Goal: Task Accomplishment & Management: Manage account settings

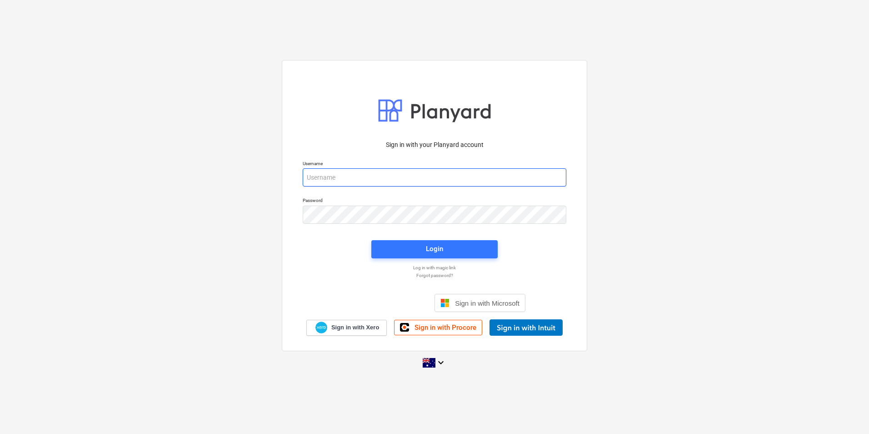
click at [332, 175] on input "email" at bounding box center [435, 177] width 264 height 18
type input "[EMAIL_ADDRESS][DOMAIN_NAME]"
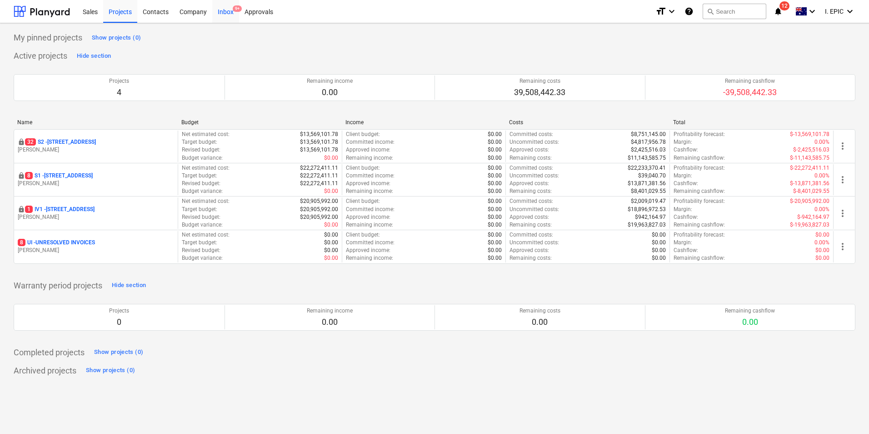
click at [219, 16] on div "Inbox 9+" at bounding box center [225, 11] width 27 height 23
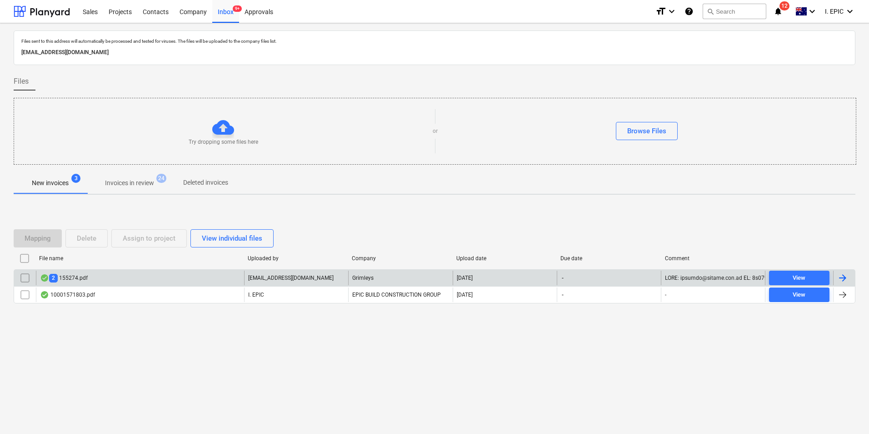
click at [110, 278] on div "2 155274.pdf" at bounding box center [140, 277] width 208 height 15
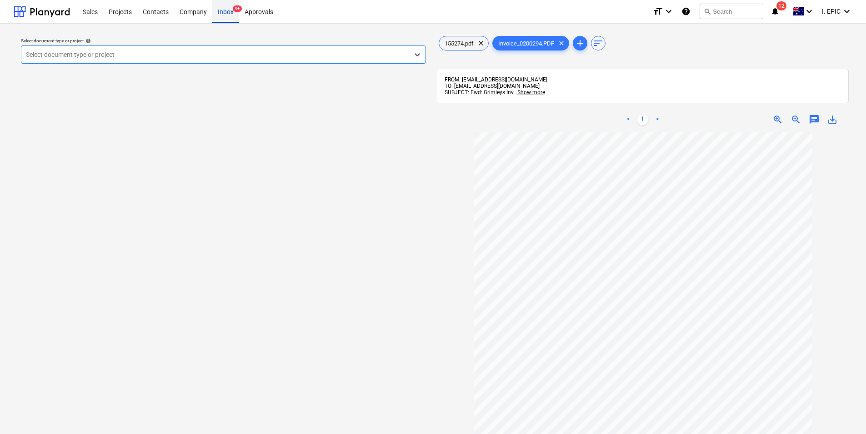
click at [219, 16] on div "Inbox 9+" at bounding box center [225, 11] width 27 height 23
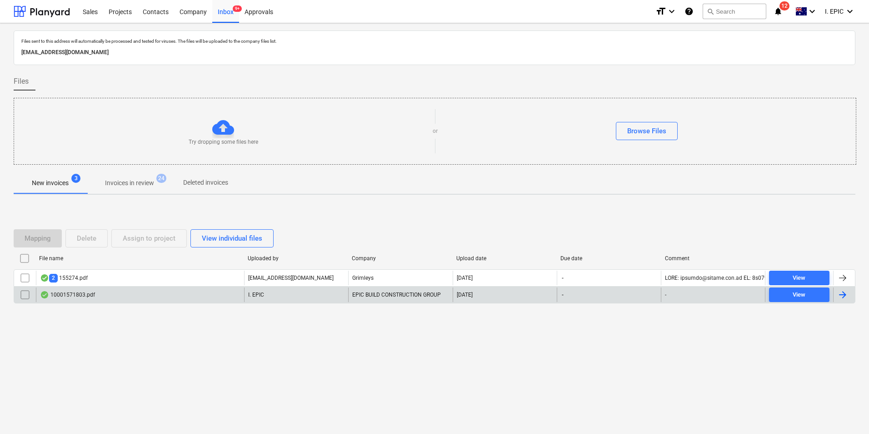
click at [112, 292] on div "10001571803.pdf" at bounding box center [140, 294] width 208 height 15
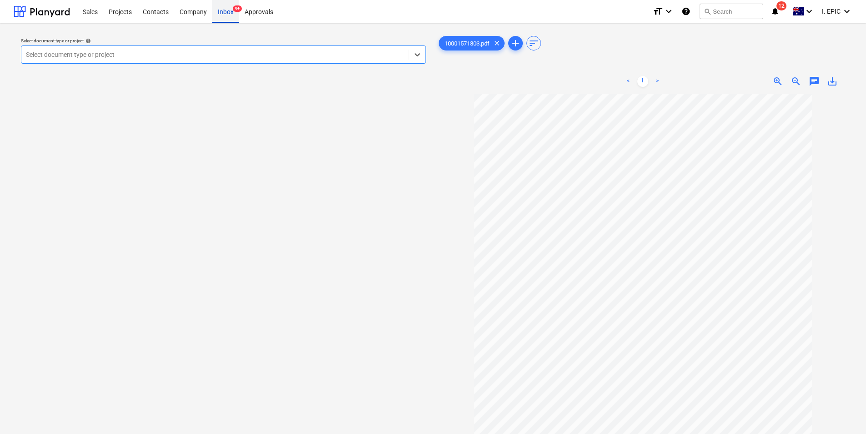
drag, startPoint x: 223, startPoint y: 9, endPoint x: 263, endPoint y: 5, distance: 40.2
click at [224, 8] on div "Inbox 9+" at bounding box center [225, 11] width 27 height 23
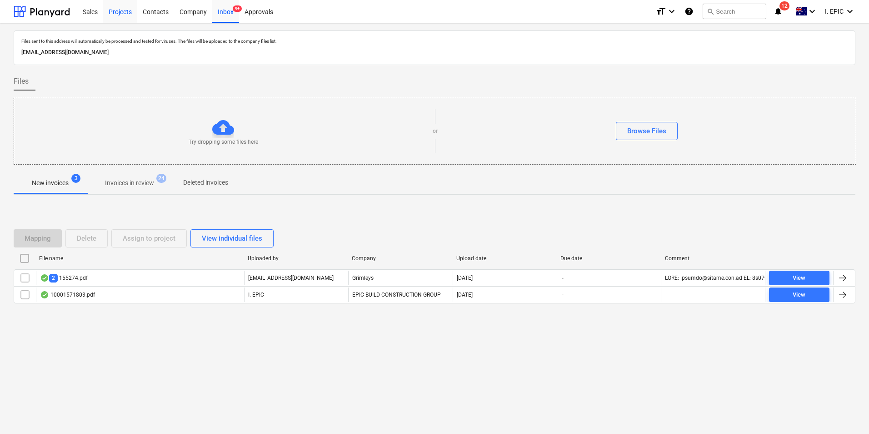
click at [119, 13] on div "Projects" at bounding box center [120, 11] width 34 height 23
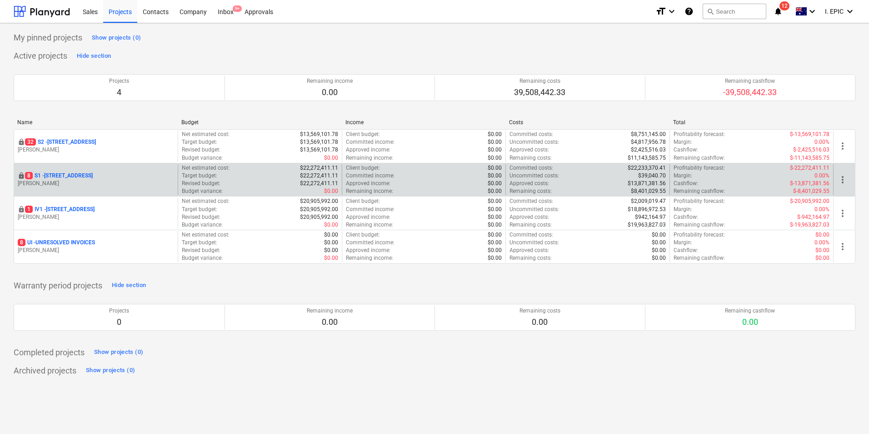
click at [88, 174] on p "[STREET_ADDRESS]" at bounding box center [59, 176] width 68 height 8
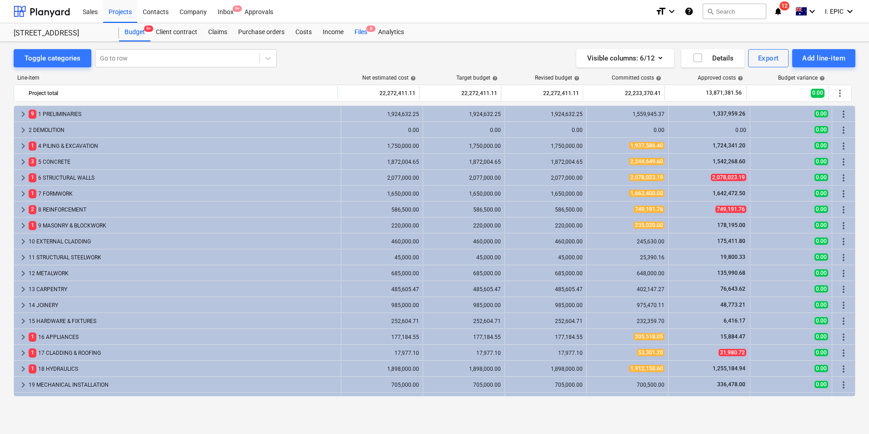
click at [358, 28] on div "Files 8" at bounding box center [361, 32] width 24 height 18
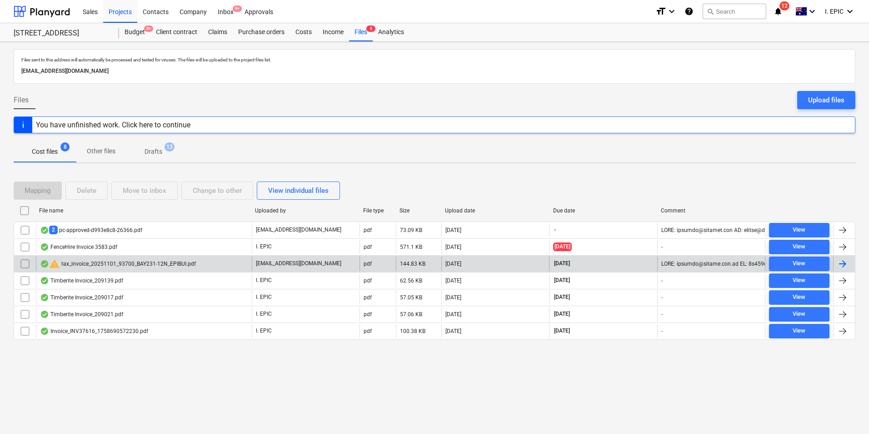
click at [133, 261] on div "warning tax_invoice_20251101_93700_BAY231-12N_EPIBUI.pdf" at bounding box center [118, 263] width 156 height 11
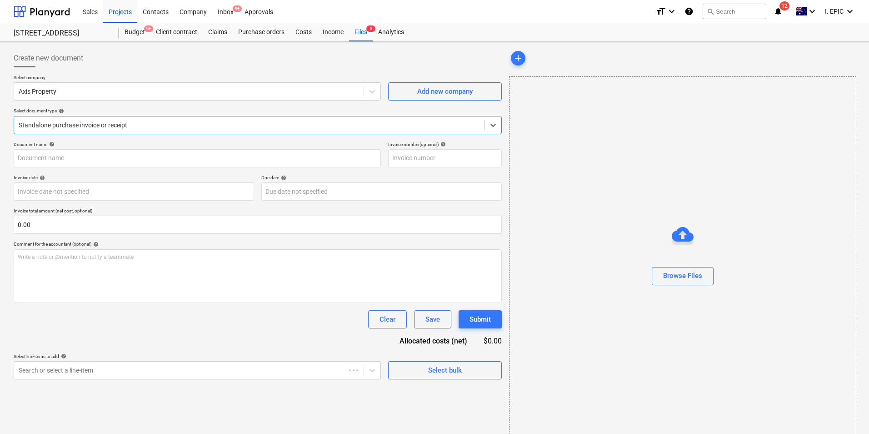
type input "93700"
type input "[DATE]"
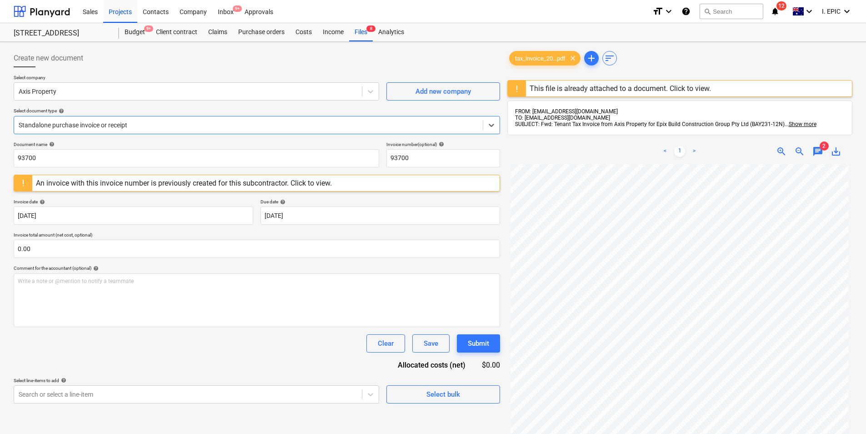
click at [819, 151] on span "chat" at bounding box center [817, 151] width 11 height 11
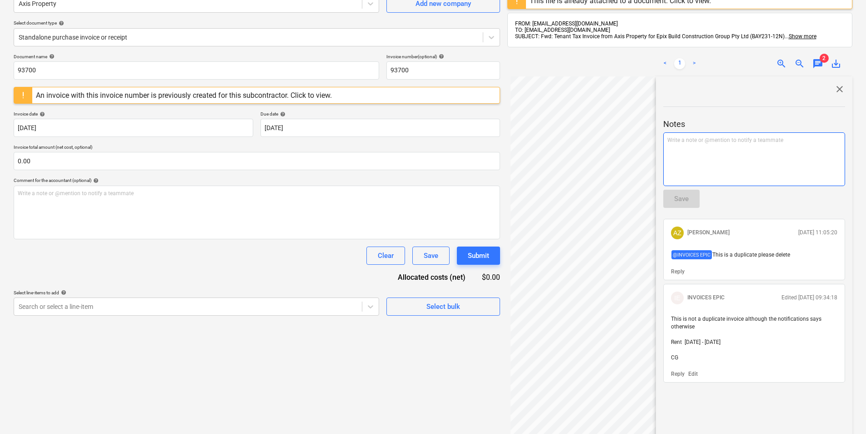
scroll to position [91, 0]
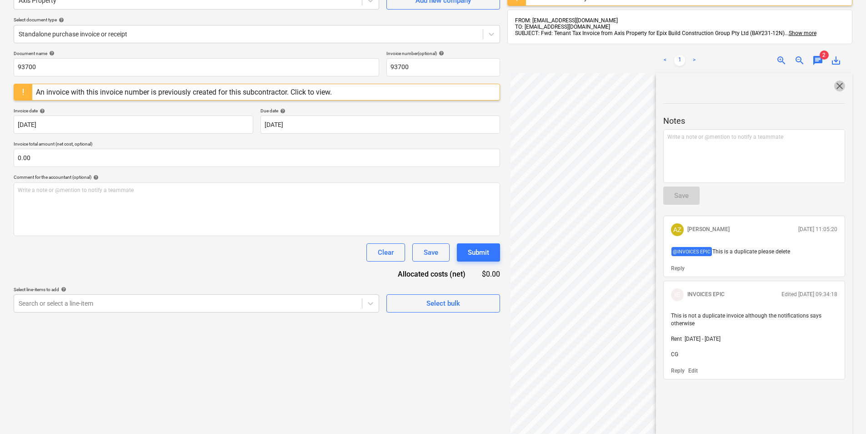
click at [836, 86] on span "close" at bounding box center [839, 85] width 11 height 11
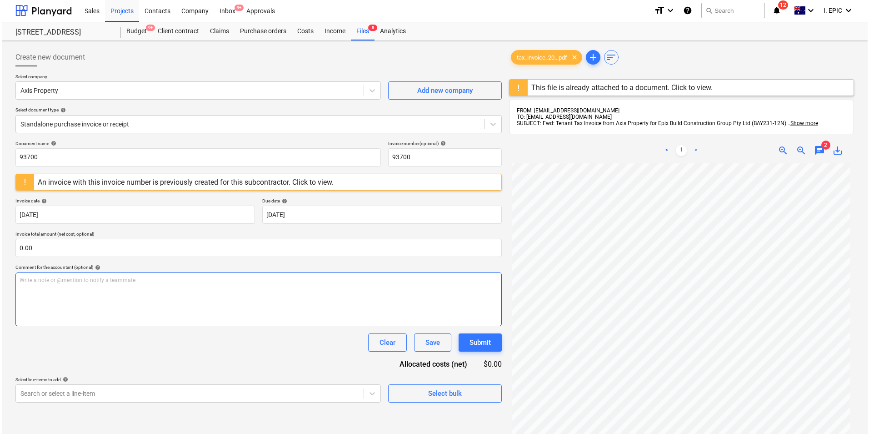
scroll to position [0, 0]
click at [817, 150] on span "chat" at bounding box center [817, 151] width 11 height 11
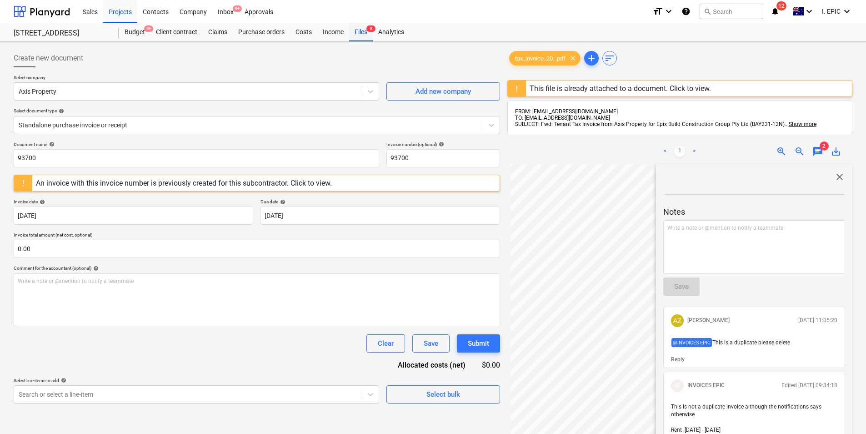
click at [364, 29] on div "Files 8" at bounding box center [361, 32] width 24 height 18
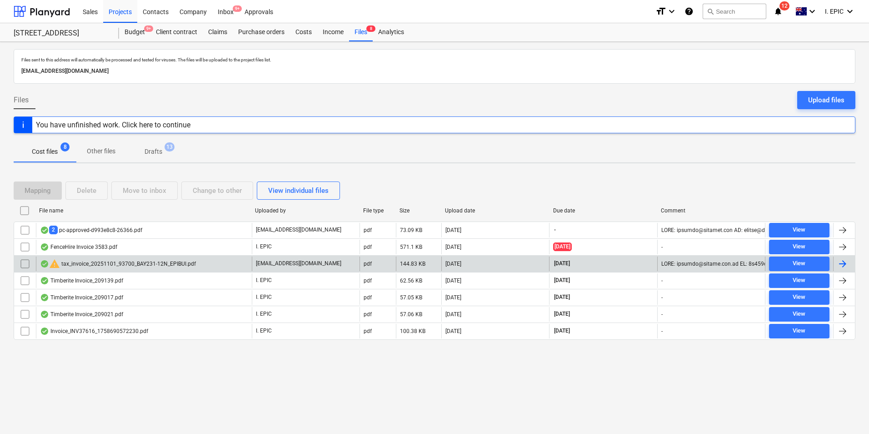
click at [23, 261] on input "checkbox" at bounding box center [25, 263] width 15 height 15
click at [89, 190] on div "Delete" at bounding box center [87, 191] width 20 height 12
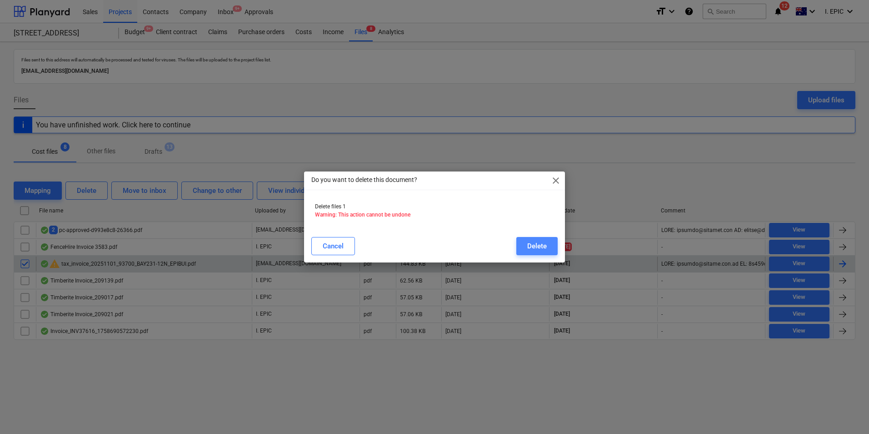
click at [536, 245] on div "Delete" at bounding box center [537, 246] width 20 height 12
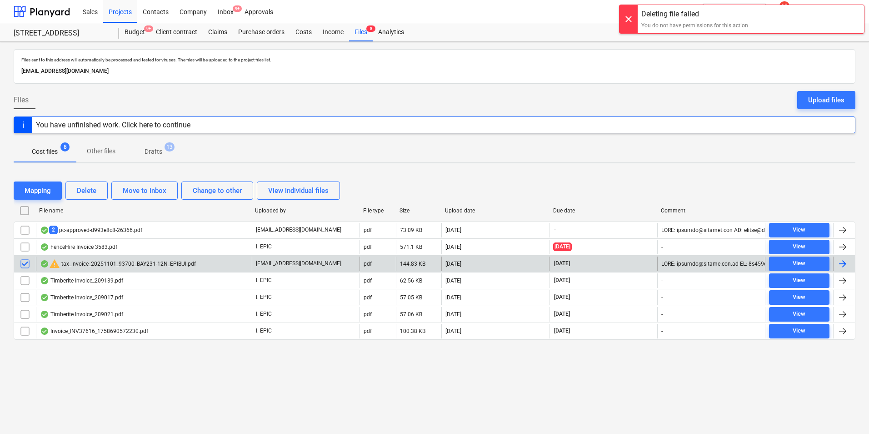
click at [631, 17] on div at bounding box center [628, 19] width 18 height 28
click at [25, 265] on input "checkbox" at bounding box center [25, 263] width 15 height 15
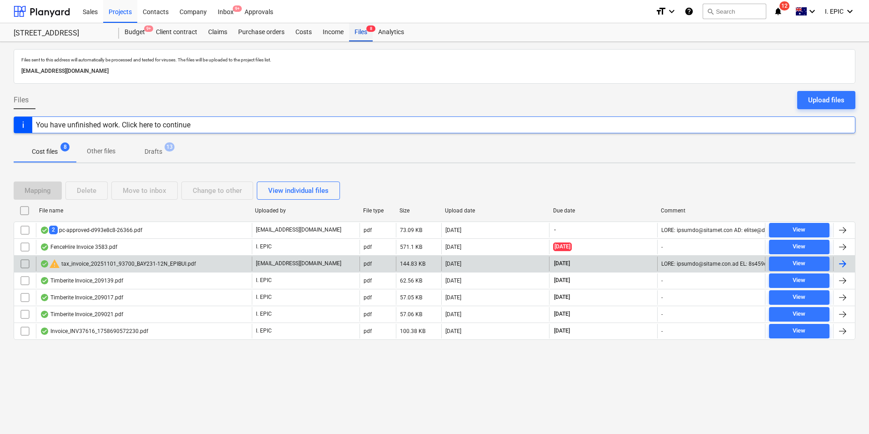
click at [357, 37] on div "Files 8" at bounding box center [361, 32] width 24 height 18
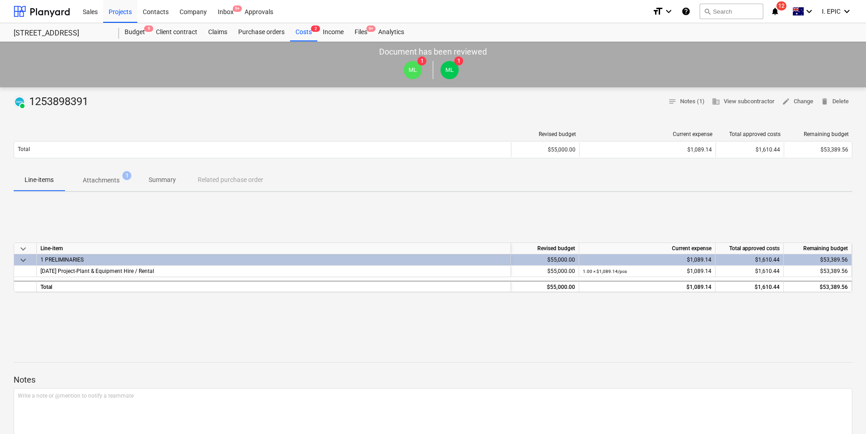
click at [95, 181] on p "Attachments" at bounding box center [101, 180] width 37 height 10
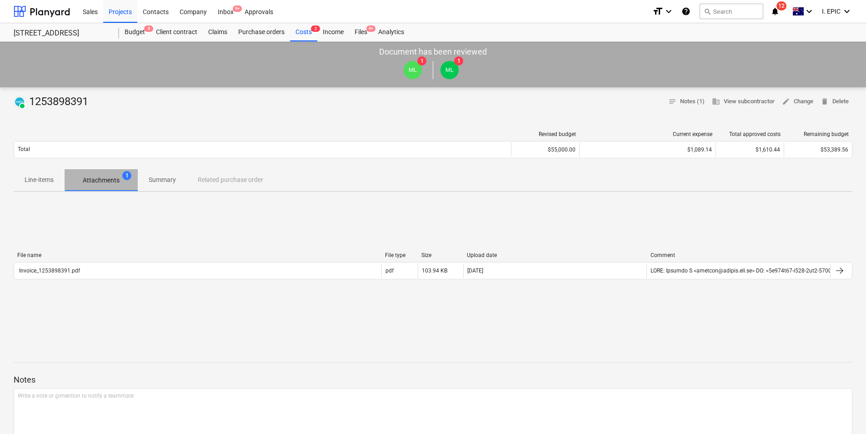
click at [95, 177] on p "Attachments" at bounding box center [101, 180] width 37 height 10
click at [361, 25] on div "Files 9+" at bounding box center [361, 32] width 24 height 18
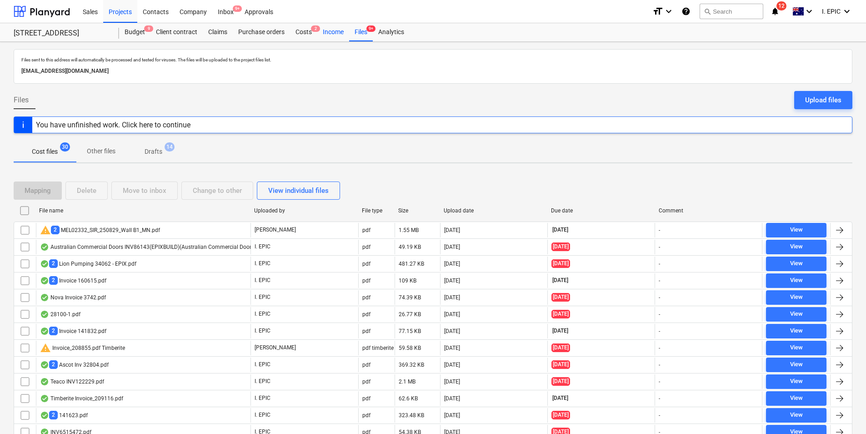
click at [327, 33] on div "Income" at bounding box center [333, 32] width 32 height 18
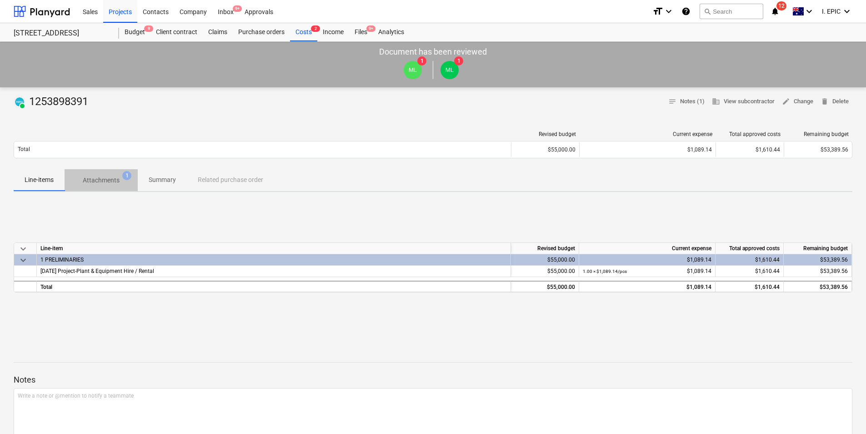
click at [97, 181] on p "Attachments" at bounding box center [101, 180] width 37 height 10
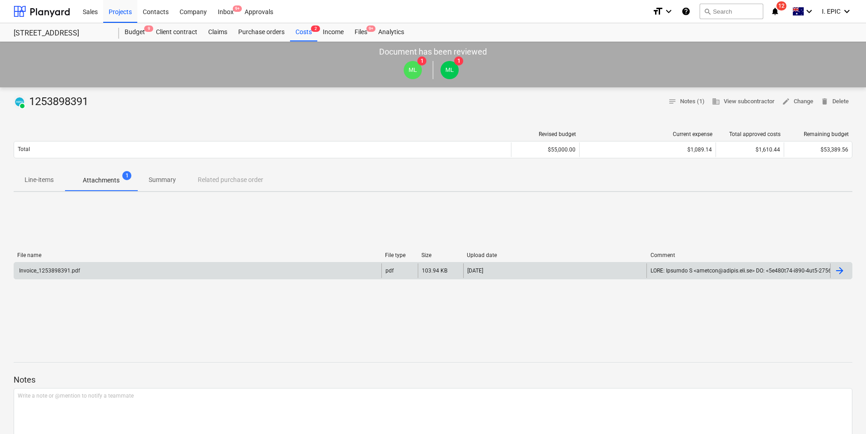
click at [149, 270] on div "Invoice_1253898391.pdf" at bounding box center [197, 270] width 367 height 15
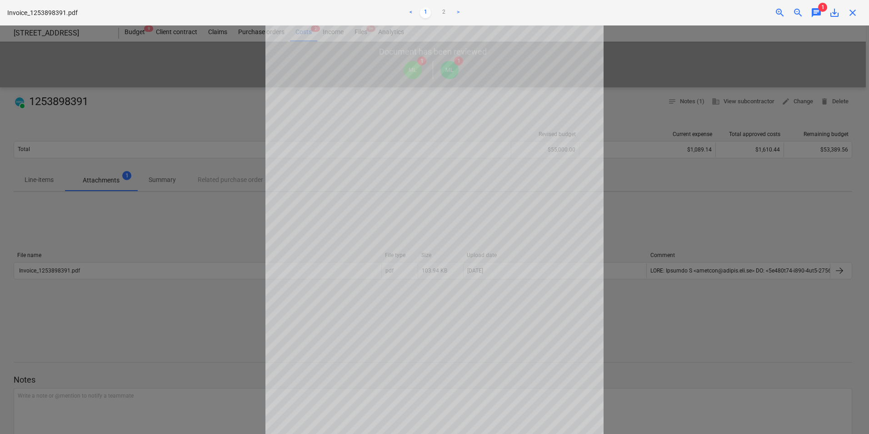
click at [816, 13] on span "chat" at bounding box center [816, 12] width 11 height 11
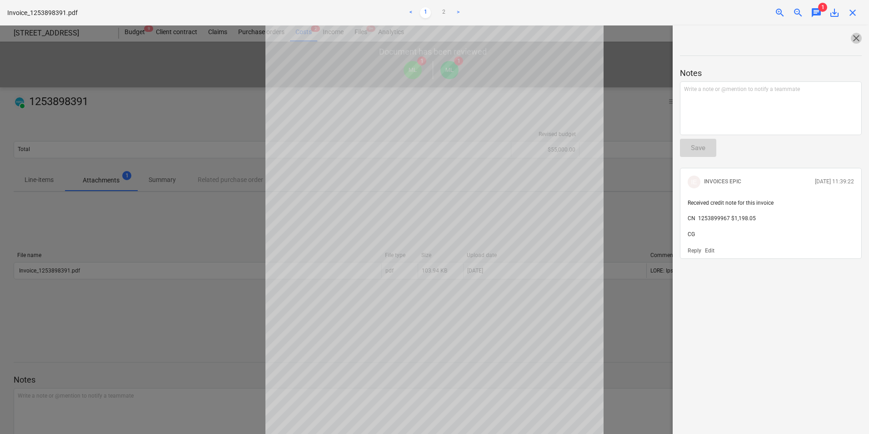
click at [851, 36] on span "close" at bounding box center [856, 38] width 11 height 11
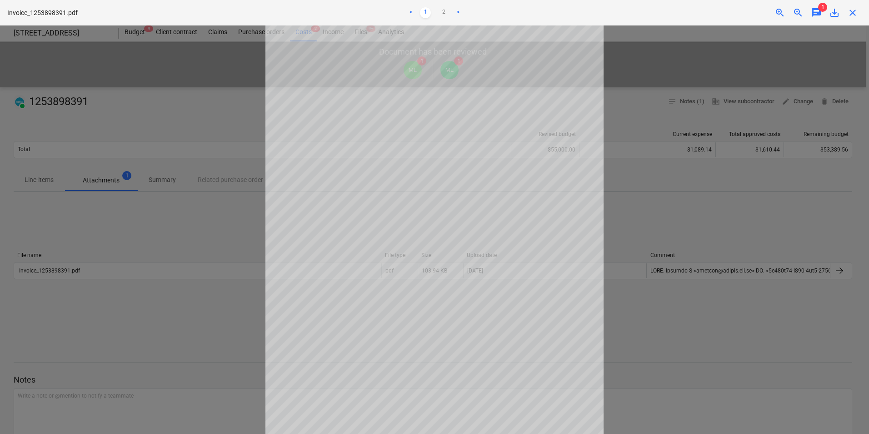
scroll to position [72, 0]
